Goal: Check status

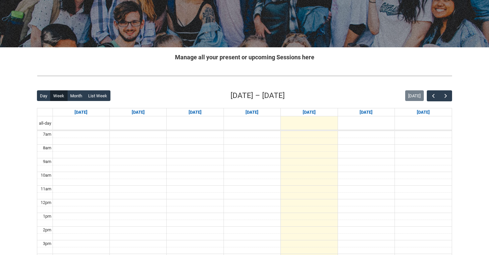
scroll to position [93, 0]
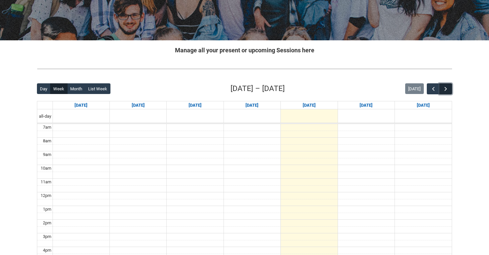
click at [447, 91] on span "button" at bounding box center [446, 89] width 7 height 7
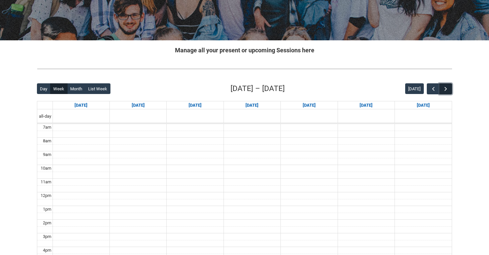
click at [447, 91] on span "button" at bounding box center [446, 89] width 7 height 7
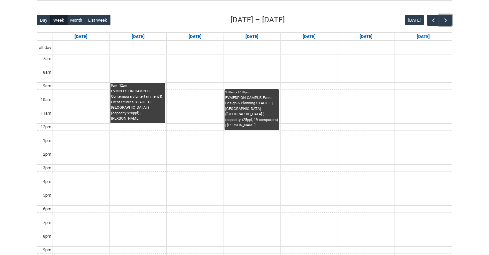
scroll to position [145, 0]
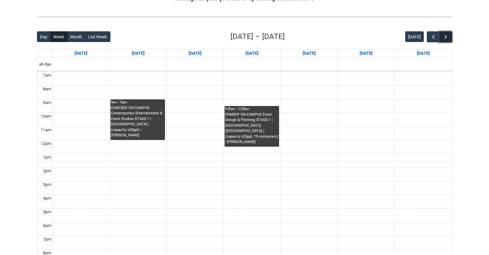
click at [447, 37] on span "button" at bounding box center [446, 37] width 7 height 7
click at [431, 36] on span "button" at bounding box center [434, 37] width 7 height 7
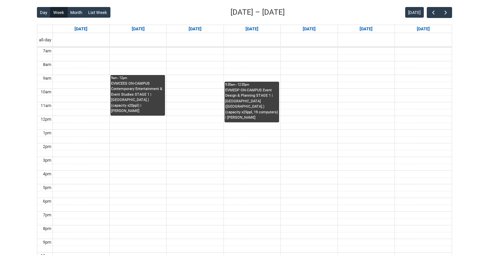
scroll to position [182, 0]
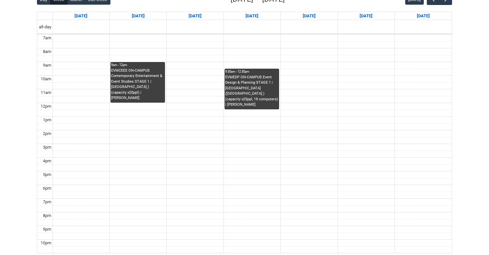
click at [244, 99] on div "EVMEDP ON-CAMPUS Event Design & Planning STAGE 1 | [GEOGRAPHIC_DATA] ([GEOGRAPH…" at bounding box center [251, 91] width 53 height 33
click at [244, 99] on div "Close Session Details Close" at bounding box center [244, 127] width 213 height 255
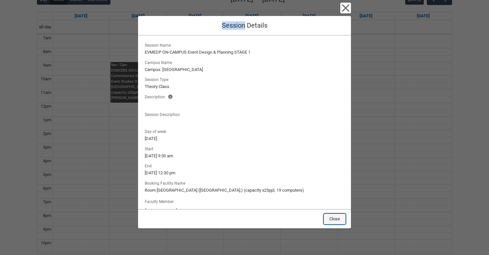
click at [339, 217] on button "Close" at bounding box center [335, 218] width 22 height 11
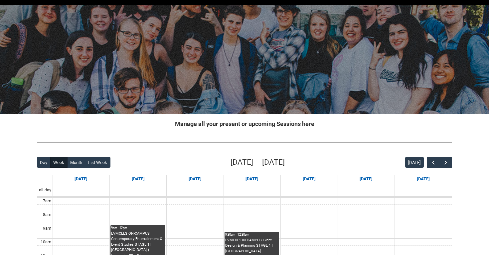
scroll to position [18, 0]
